Goal: Transaction & Acquisition: Book appointment/travel/reservation

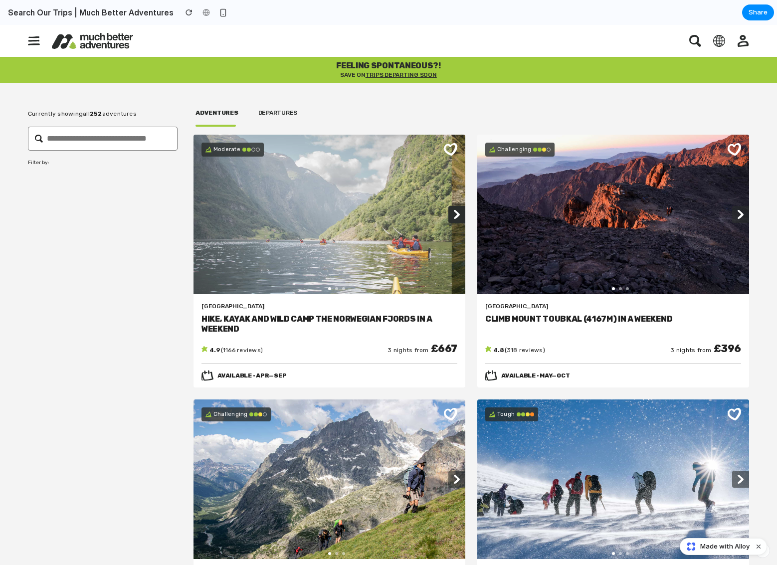
click at [458, 214] on icon at bounding box center [457, 214] width 6 height 9
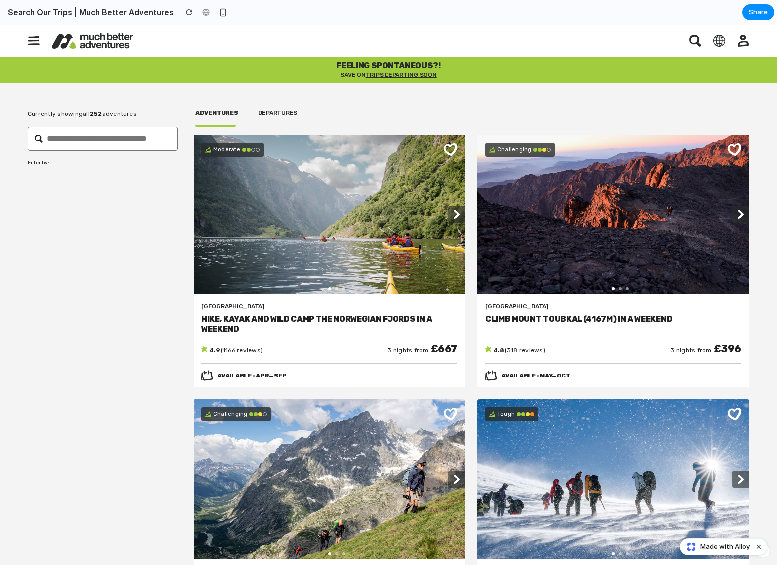
click at [691, 39] on icon "button" at bounding box center [695, 41] width 12 height 12
click at [698, 38] on icon "button" at bounding box center [695, 41] width 12 height 12
click at [744, 38] on icon "button" at bounding box center [743, 41] width 11 height 12
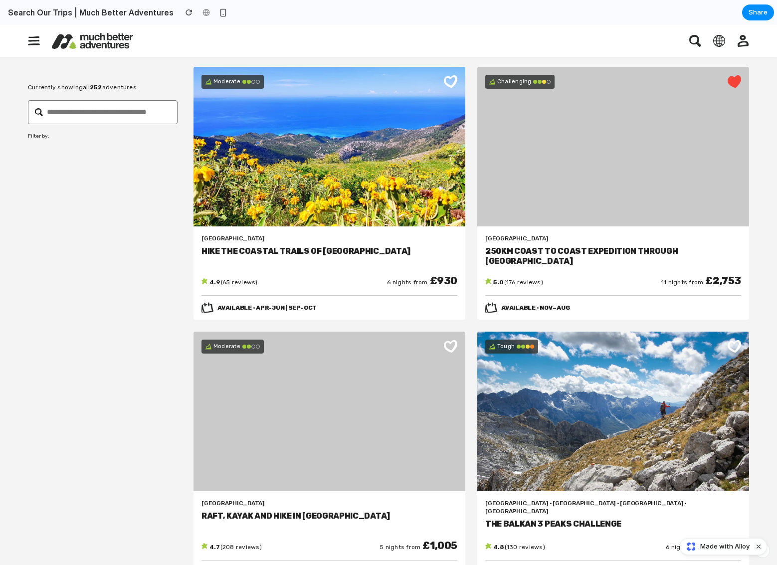
scroll to position [1657, 0]
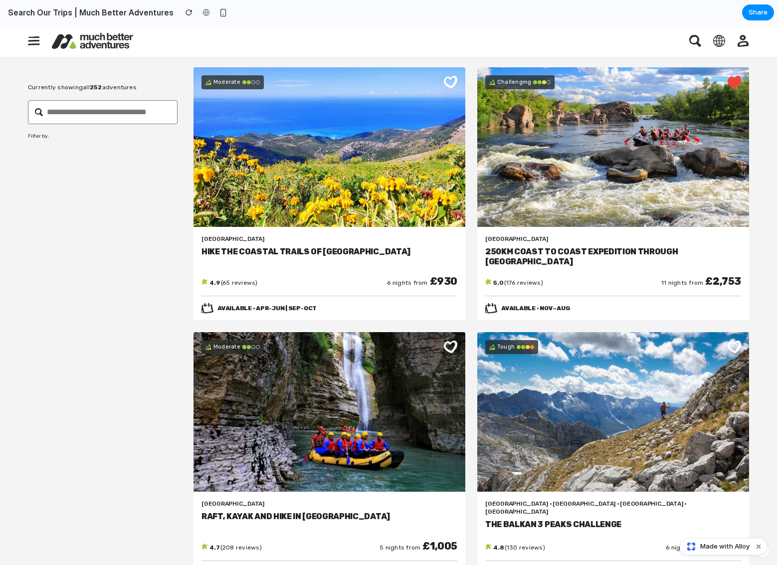
click at [367, 360] on img at bounding box center [330, 412] width 272 height 160
click at [249, 512] on h3 "Raft, Kayak and Hike in [GEOGRAPHIC_DATA]" at bounding box center [330, 526] width 256 height 28
